Goal: Information Seeking & Learning: Learn about a topic

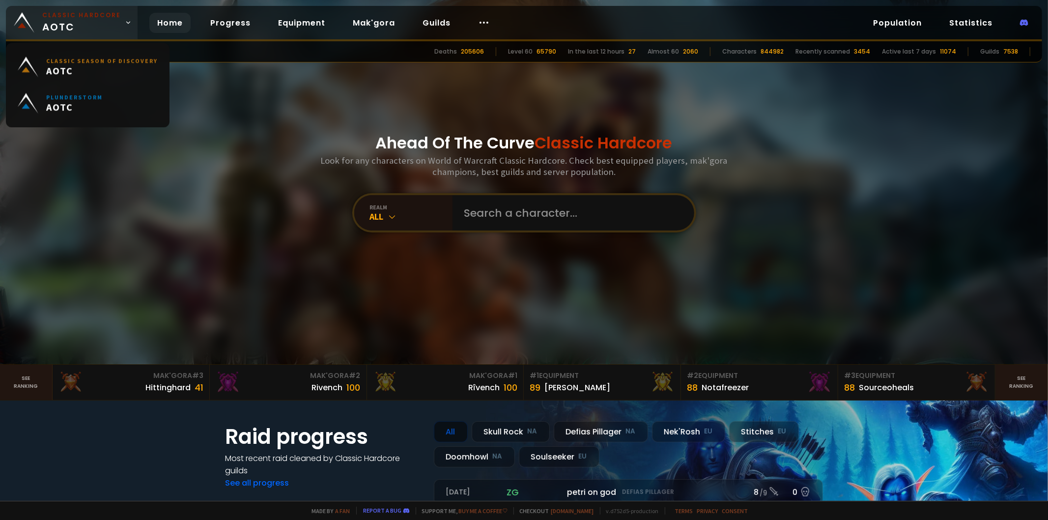
click at [41, 26] on link "Classic Hardcore AOTC" at bounding box center [72, 22] width 132 height 33
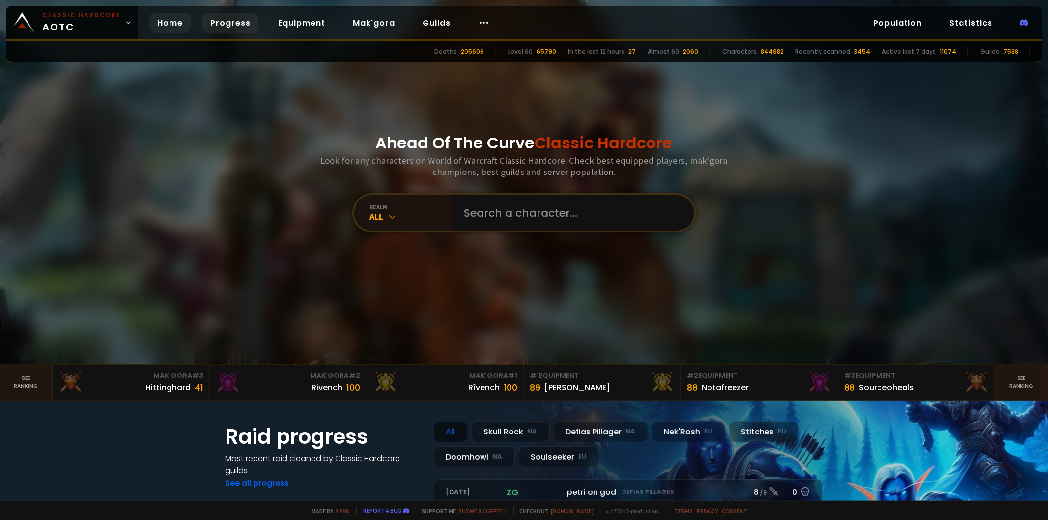
click at [222, 20] on link "Progress" at bounding box center [230, 23] width 56 height 20
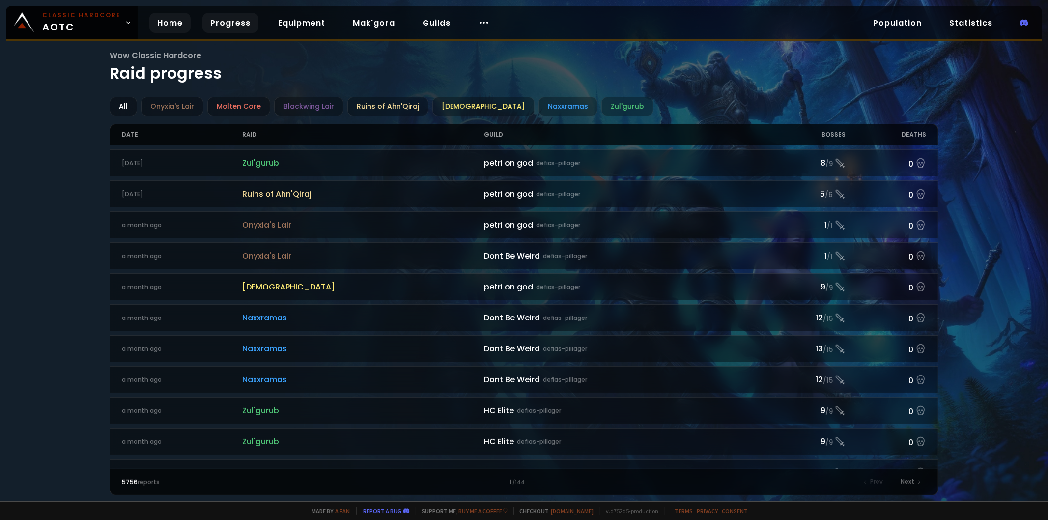
click at [169, 26] on link "Home" at bounding box center [169, 23] width 41 height 20
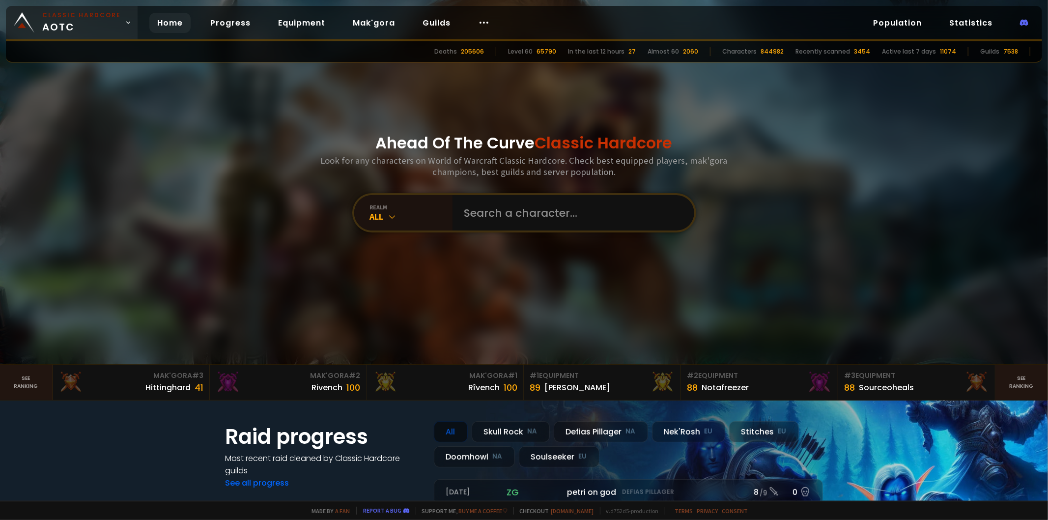
click at [112, 28] on span "Classic Hardcore AOTC" at bounding box center [81, 23] width 79 height 24
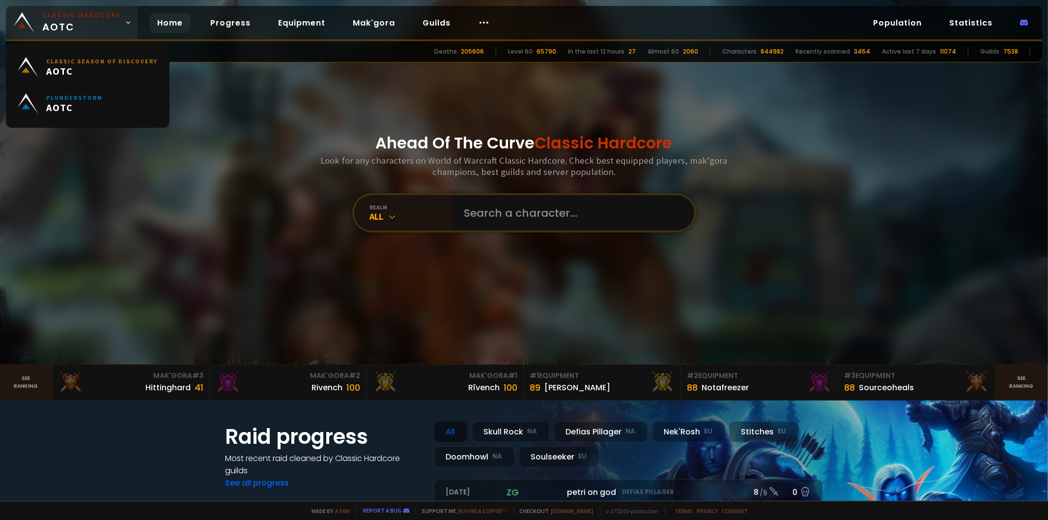
click at [112, 28] on span "Classic Hardcore AOTC" at bounding box center [81, 23] width 79 height 24
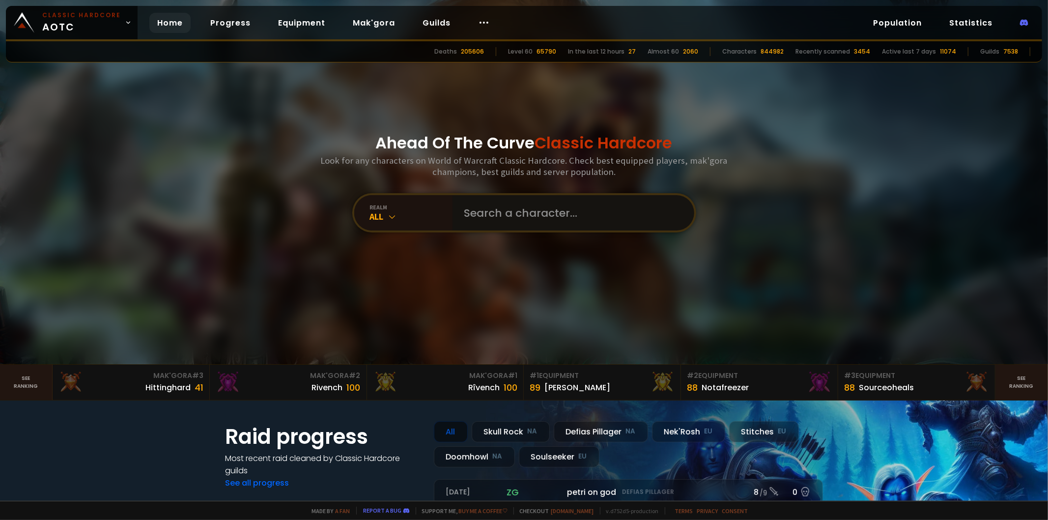
click at [536, 209] on input "text" at bounding box center [570, 212] width 224 height 35
click at [483, 25] on body "Classic Hardcore AOTC Home Progress Equipment Mak'gora Guilds Population Statis…" at bounding box center [524, 260] width 1048 height 520
click at [480, 52] on link "Race to 60" at bounding box center [479, 51] width 85 height 22
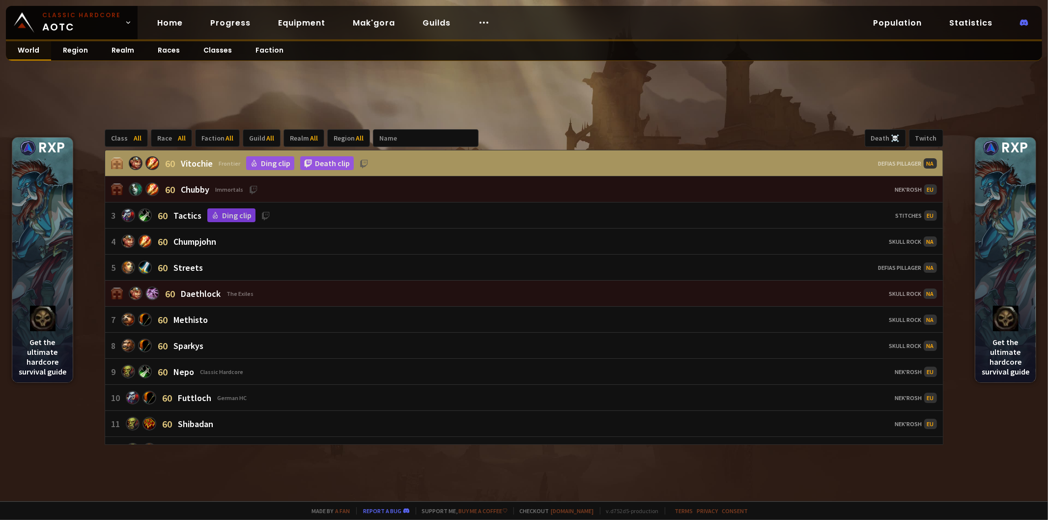
click at [28, 52] on link "World" at bounding box center [28, 50] width 45 height 19
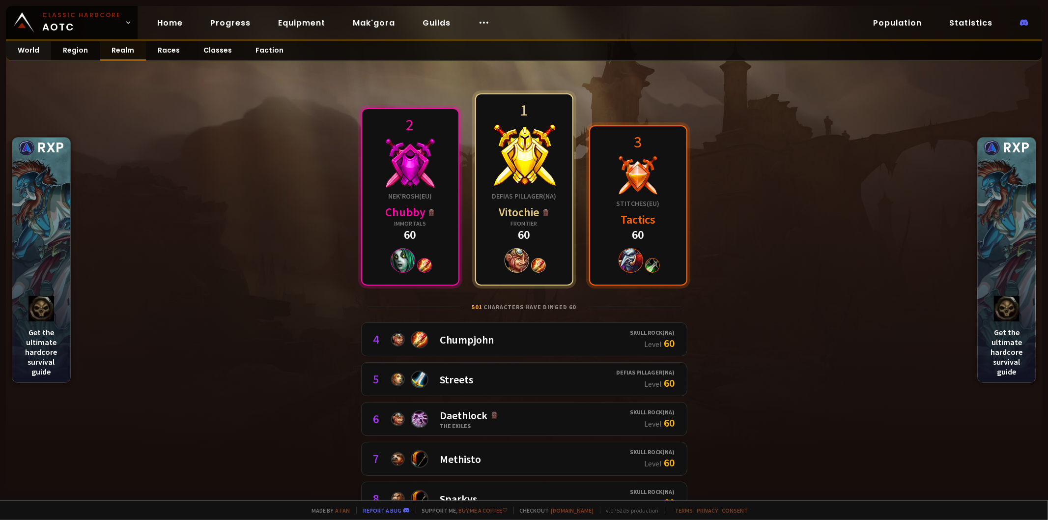
click at [119, 51] on link "Realm" at bounding box center [123, 50] width 46 height 19
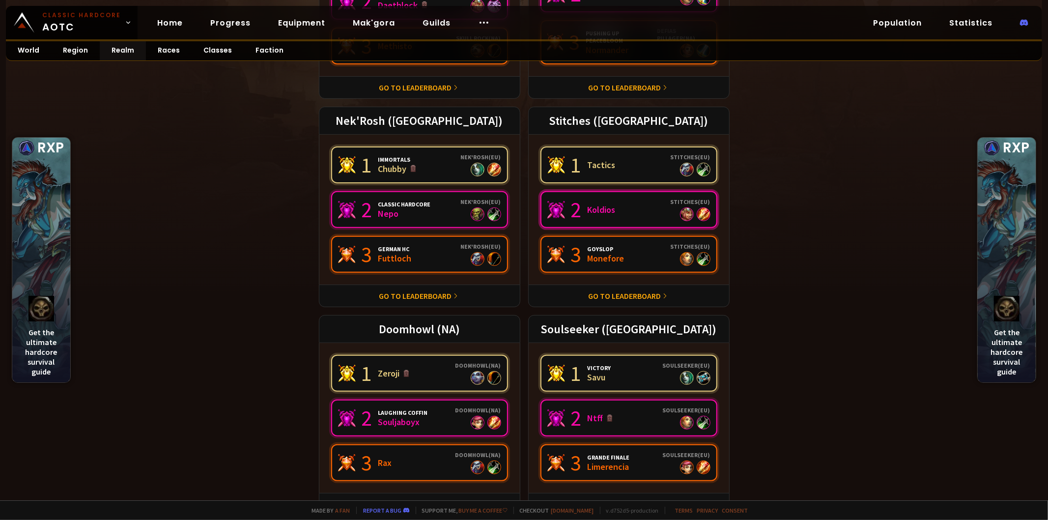
scroll to position [211, 0]
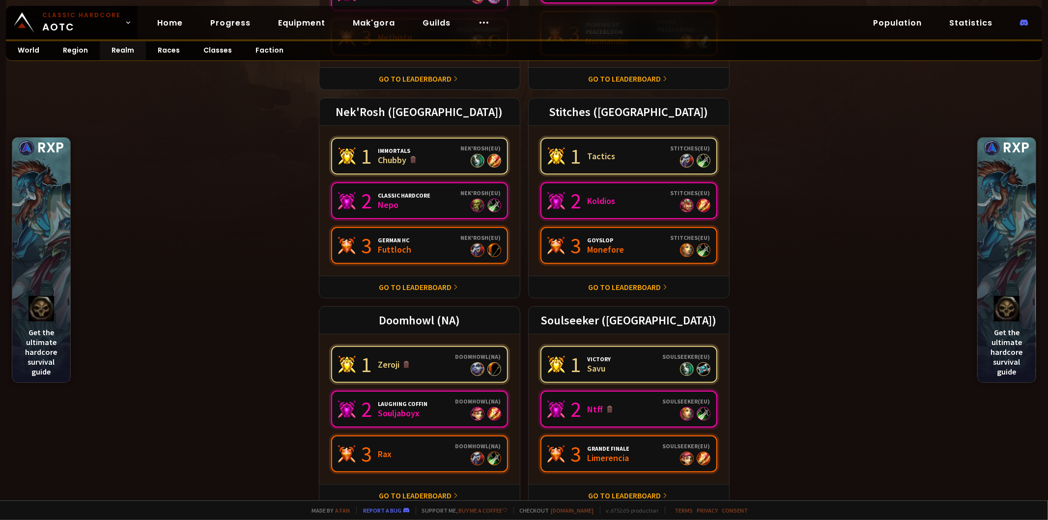
click at [621, 315] on div "Soulseeker ([GEOGRAPHIC_DATA])" at bounding box center [628, 320] width 201 height 28
click at [616, 319] on div "Soulseeker ([GEOGRAPHIC_DATA])" at bounding box center [628, 320] width 201 height 28
click at [618, 287] on link "Go to leaderboard" at bounding box center [625, 287] width 73 height 10
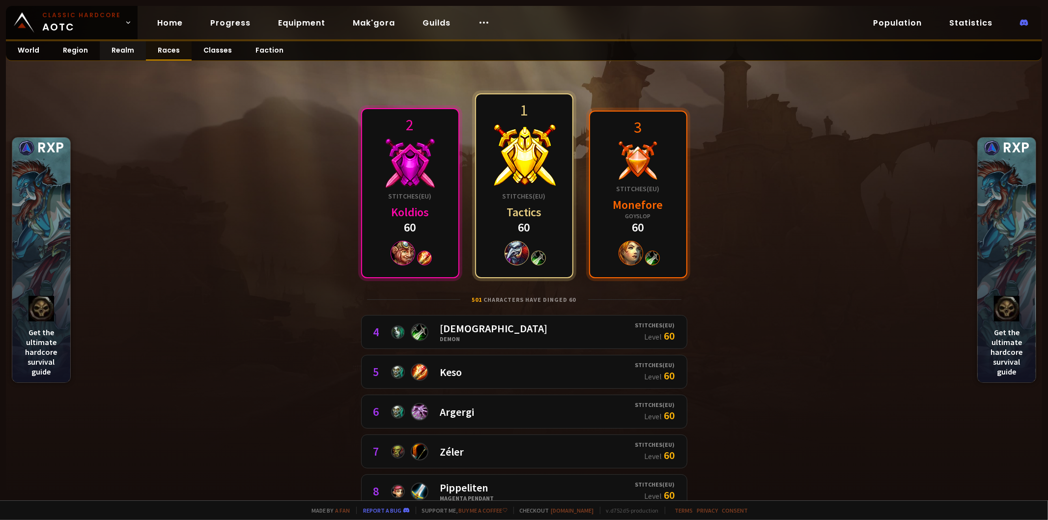
click at [158, 54] on link "Races" at bounding box center [169, 50] width 46 height 19
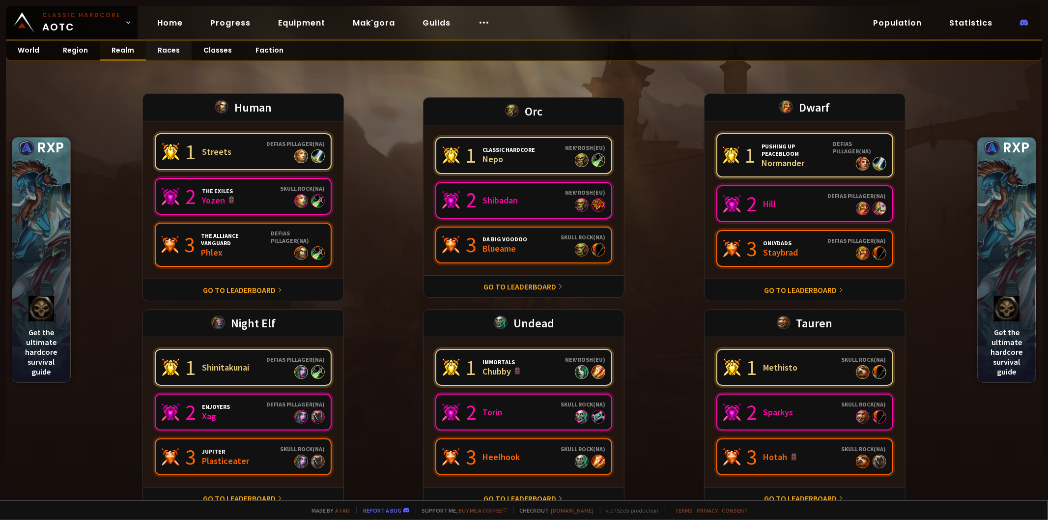
click at [119, 51] on link "Realm" at bounding box center [123, 50] width 46 height 19
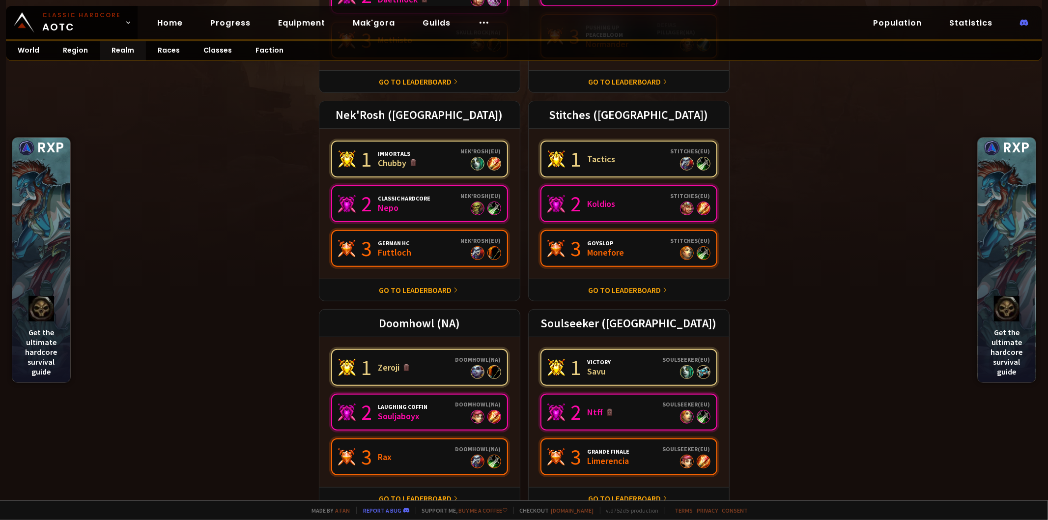
scroll to position [211, 0]
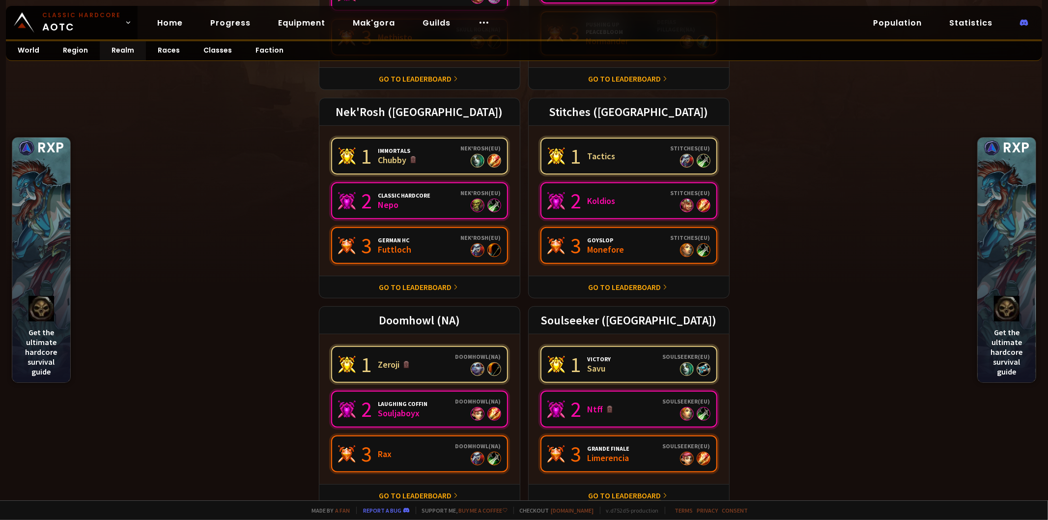
click at [603, 490] on link "Go to leaderboard" at bounding box center [625, 495] width 73 height 10
